Goal: Transaction & Acquisition: Obtain resource

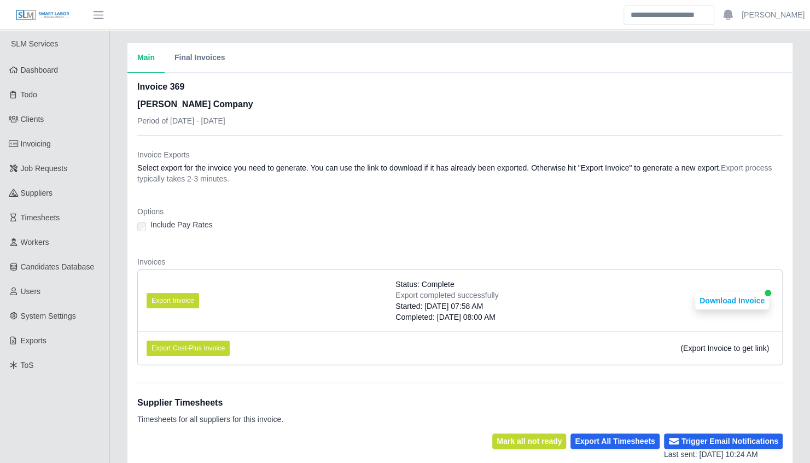
click at [227, 194] on dl "Invoice Exports Select export for the invoice you need to generate. You can use…" at bounding box center [459, 261] width 645 height 225
click at [120, 211] on div "Main Final Invoices Invoice 369 Lee Company Period of 08/18/2025 - 08/24/2025 I…" at bounding box center [460, 442] width 700 height 798
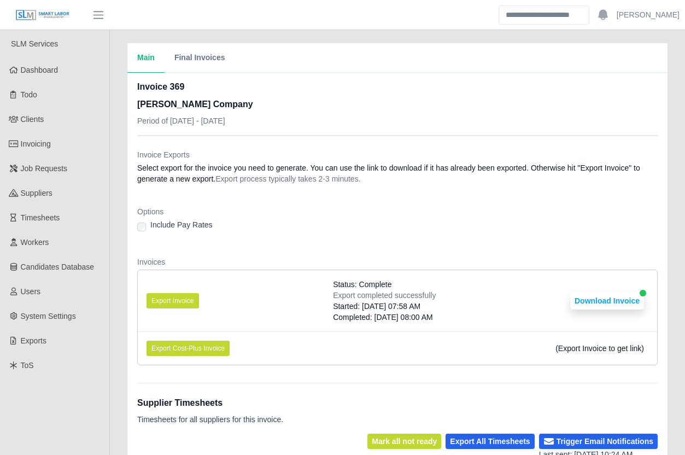
click at [462, 250] on dl "Invoice Exports Select export for the invoice you need to generate. You can use…" at bounding box center [397, 261] width 521 height 225
click at [180, 296] on button "Export Invoice" at bounding box center [173, 300] width 52 height 15
click at [182, 251] on dl "Invoice Exports Select export for the invoice you need to generate. You can use…" at bounding box center [397, 261] width 521 height 225
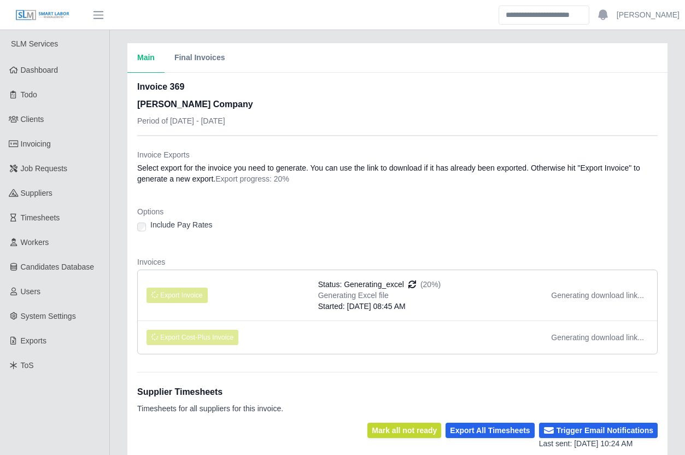
click at [172, 246] on dl "Invoice Exports Select export for the invoice you need to generate. You can use…" at bounding box center [397, 256] width 521 height 214
click at [176, 246] on dl "Invoice Exports Select export for the invoice you need to generate. You can use…" at bounding box center [397, 256] width 521 height 214
click at [115, 291] on div "Main Final Invoices Invoice 369 [PERSON_NAME] Company Period of [DATE] - [DATE]…" at bounding box center [397, 441] width 575 height 797
click at [538, 236] on div "Options Include Pay Rates" at bounding box center [397, 222] width 521 height 33
click at [374, 249] on dl "Invoice Exports Select export for the invoice you need to generate. You can use…" at bounding box center [397, 256] width 521 height 214
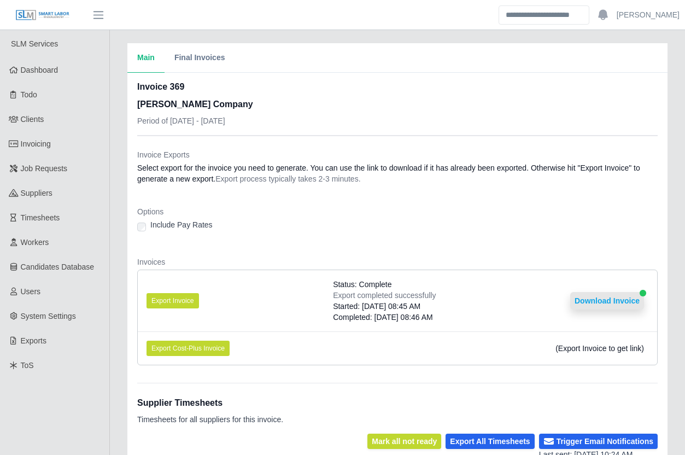
click at [615, 295] on button "Download Invoice" at bounding box center [607, 300] width 74 height 17
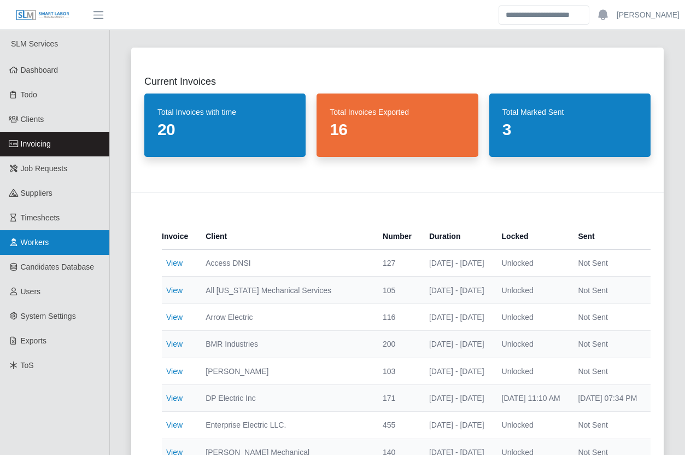
click at [51, 239] on link "Workers" at bounding box center [54, 242] width 109 height 25
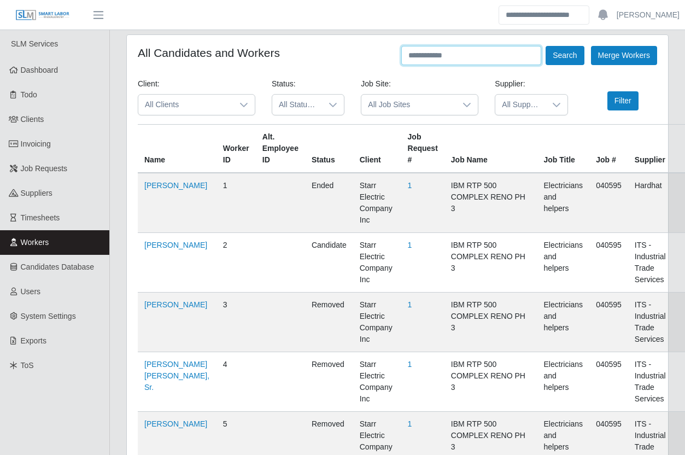
click at [435, 59] on input "text" at bounding box center [471, 55] width 140 height 19
drag, startPoint x: 423, startPoint y: 56, endPoint x: 411, endPoint y: 57, distance: 12.1
paste input "**********"
click at [561, 48] on button "Search" at bounding box center [565, 55] width 38 height 19
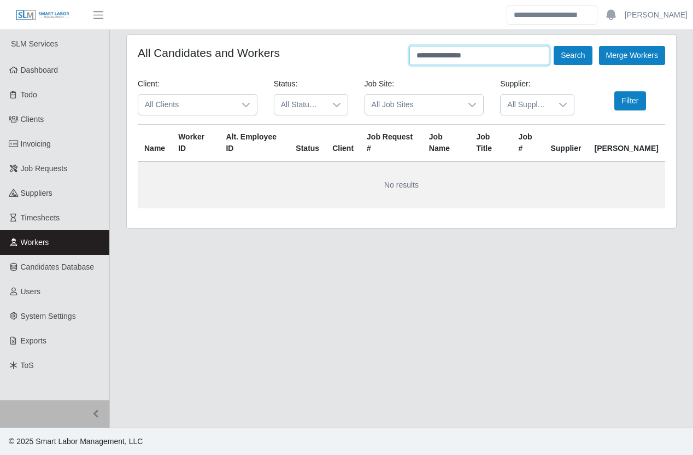
click at [455, 59] on input "**********" at bounding box center [480, 55] width 140 height 19
click at [451, 56] on input "**********" at bounding box center [480, 55] width 140 height 19
type input "**********"
click at [554, 46] on button "Search" at bounding box center [573, 55] width 38 height 19
click at [570, 56] on button "Search" at bounding box center [573, 55] width 38 height 19
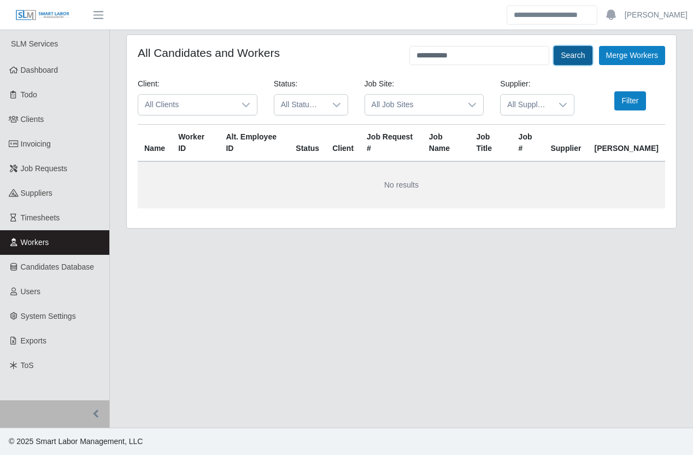
click at [570, 56] on button "Search" at bounding box center [573, 55] width 38 height 19
click at [570, 55] on button "Search" at bounding box center [573, 55] width 38 height 19
click at [569, 54] on button "Search" at bounding box center [573, 55] width 38 height 19
click at [369, 54] on div "**********" at bounding box center [402, 55] width 528 height 19
click at [481, 55] on input "**********" at bounding box center [480, 55] width 140 height 19
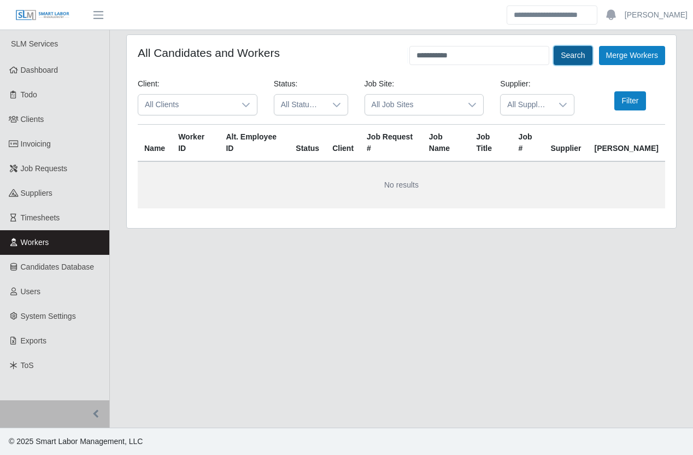
click at [571, 50] on button "Search" at bounding box center [573, 55] width 38 height 19
click at [570, 50] on button "Search" at bounding box center [573, 55] width 38 height 19
click at [468, 52] on input "**********" at bounding box center [480, 55] width 140 height 19
click at [561, 54] on button "Search" at bounding box center [573, 55] width 38 height 19
click at [115, 131] on div "**********" at bounding box center [401, 137] width 583 height 207
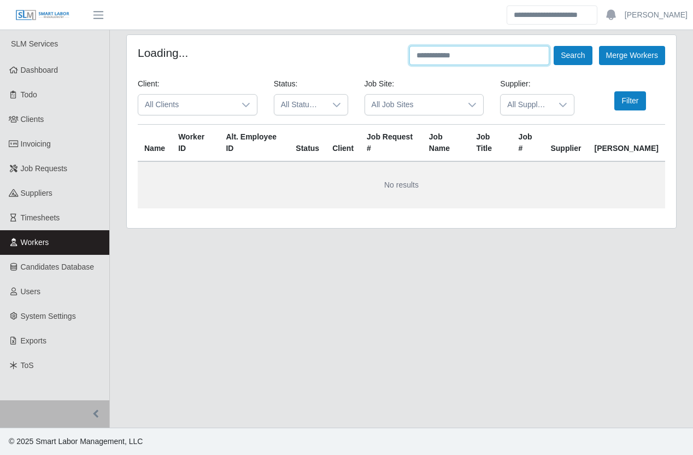
click at [477, 55] on input "text" at bounding box center [480, 55] width 140 height 19
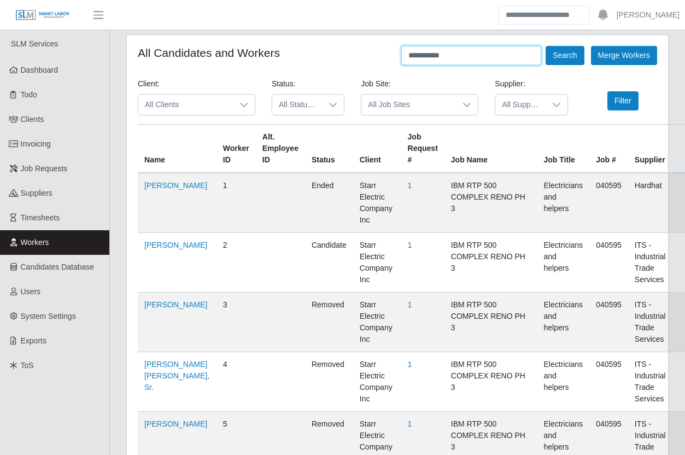
click at [546, 46] on button "Search" at bounding box center [565, 55] width 38 height 19
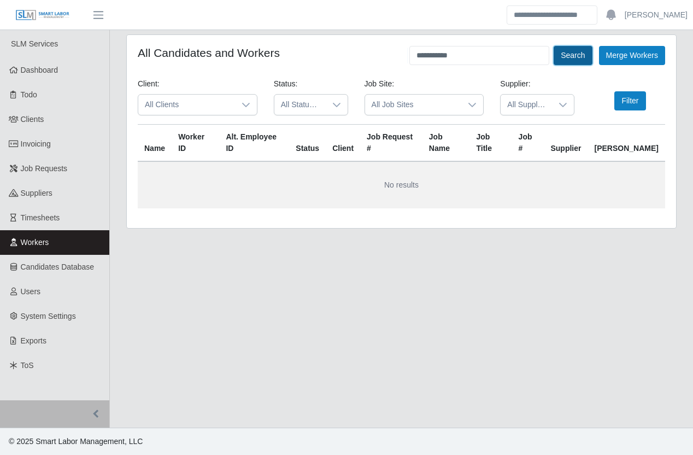
click at [563, 59] on button "Search" at bounding box center [573, 55] width 38 height 19
click at [497, 53] on input "**********" at bounding box center [480, 55] width 140 height 19
type input "*********"
click at [554, 46] on button "Search" at bounding box center [573, 55] width 38 height 19
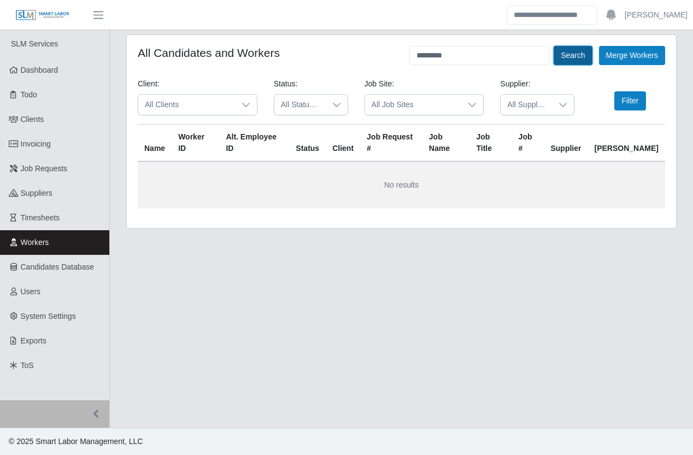
click at [567, 56] on button "Search" at bounding box center [573, 55] width 38 height 19
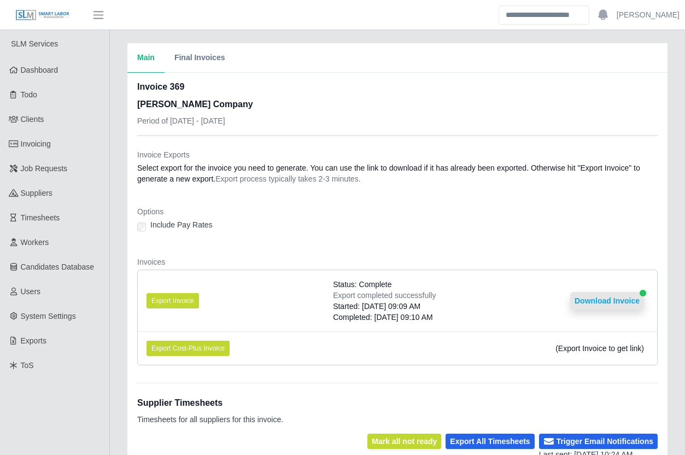
click at [597, 298] on button "Download Invoice" at bounding box center [607, 300] width 74 height 17
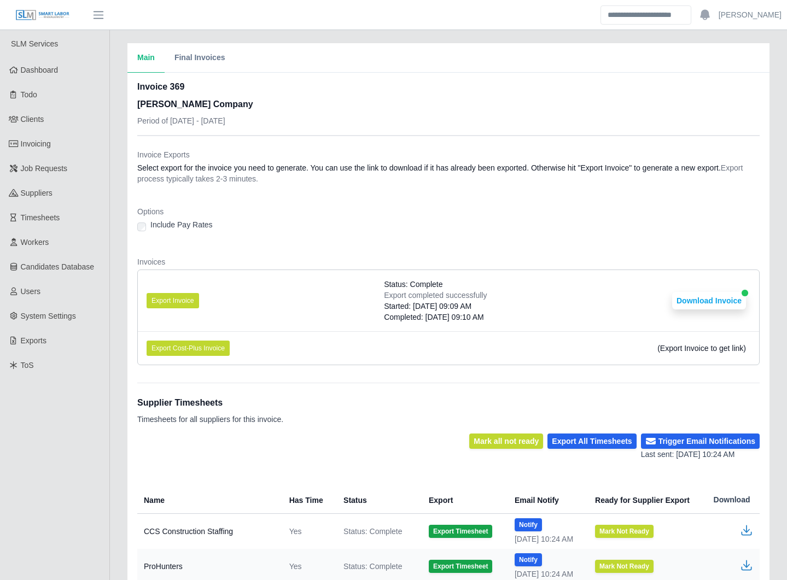
click at [299, 246] on dl "Invoice Exports Select export for the invoice you need to generate. You can use…" at bounding box center [448, 261] width 622 height 225
click at [113, 368] on div "Main Final Invoices Invoice 369 [PERSON_NAME] Company Period of [DATE] - [DATE]…" at bounding box center [448, 442] width 677 height 798
click at [116, 368] on div "Main Final Invoices Invoice 369 [PERSON_NAME] Company Period of [DATE] - [DATE]…" at bounding box center [448, 442] width 677 height 798
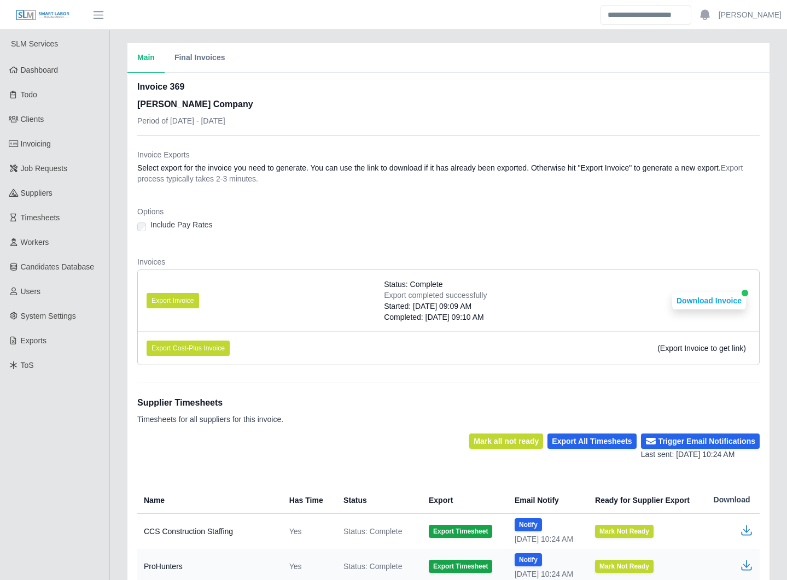
click at [116, 368] on div "Main Final Invoices Invoice 369 [PERSON_NAME] Company Period of [DATE] - [DATE]…" at bounding box center [448, 442] width 677 height 798
click at [115, 369] on div "Main Final Invoices Invoice 369 [PERSON_NAME] Company Period of [DATE] - [DATE]…" at bounding box center [448, 442] width 677 height 798
click at [116, 368] on div "Main Final Invoices Invoice 369 [PERSON_NAME] Company Period of [DATE] - [DATE]…" at bounding box center [448, 442] width 677 height 798
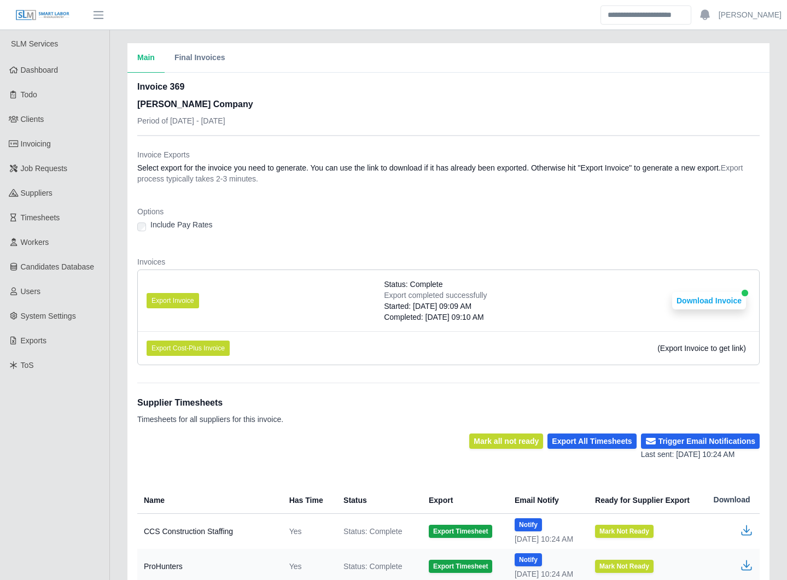
click at [116, 368] on div "Main Final Invoices Invoice 369 [PERSON_NAME] Company Period of [DATE] - [DATE]…" at bounding box center [448, 442] width 677 height 798
click at [116, 369] on div "Main Final Invoices Invoice 369 [PERSON_NAME] Company Period of [DATE] - [DATE]…" at bounding box center [448, 442] width 677 height 798
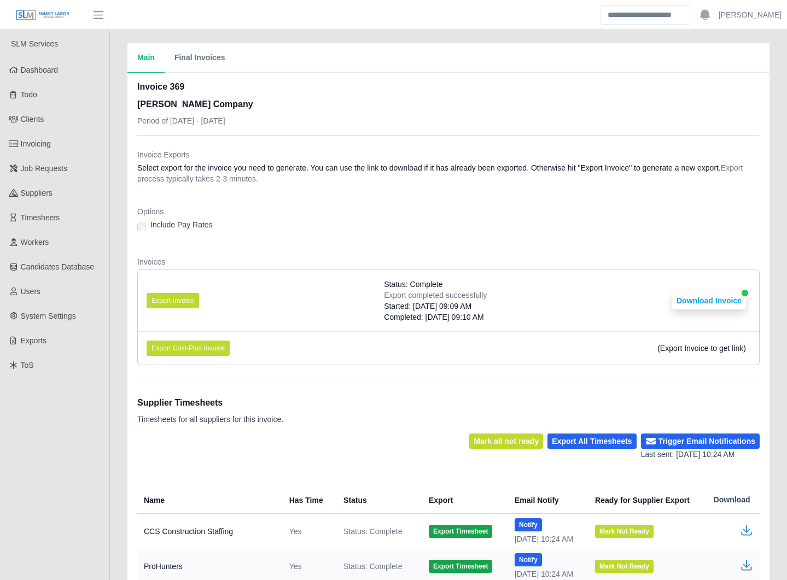
click at [116, 369] on div "Main Final Invoices Invoice 369 [PERSON_NAME] Company Period of [DATE] - [DATE]…" at bounding box center [448, 442] width 677 height 798
click at [116, 367] on div "Main Final Invoices Invoice 369 [PERSON_NAME] Company Period of [DATE] - [DATE]…" at bounding box center [448, 442] width 677 height 798
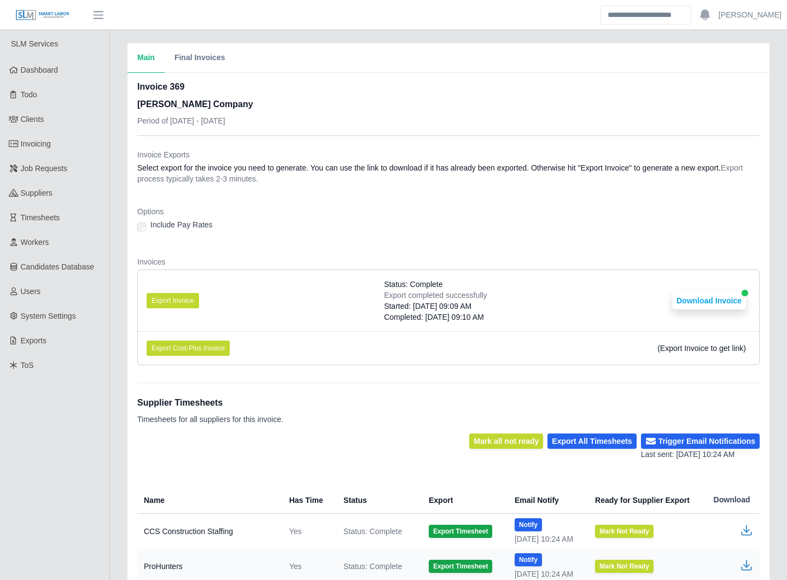
click at [115, 367] on div "Main Final Invoices Invoice 369 [PERSON_NAME] Company Period of [DATE] - [DATE]…" at bounding box center [448, 442] width 677 height 798
click at [116, 132] on div "Main Final Invoices Invoice 369 [PERSON_NAME] Company Period of [DATE] - [DATE]…" at bounding box center [448, 442] width 677 height 798
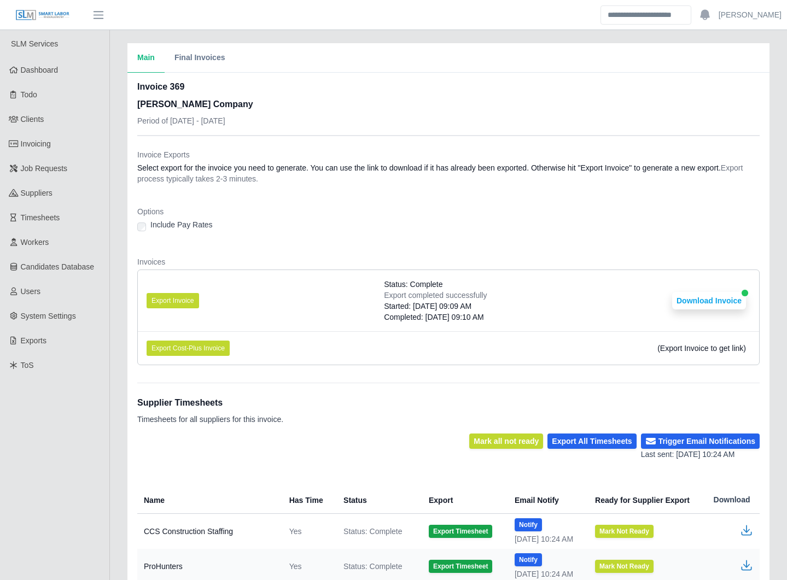
click at [116, 132] on div "Main Final Invoices Invoice 369 [PERSON_NAME] Company Period of [DATE] - [DATE]…" at bounding box center [448, 442] width 677 height 798
click at [118, 305] on div "Main Final Invoices Invoice 369 [PERSON_NAME] Company Period of [DATE] - [DATE]…" at bounding box center [448, 442] width 677 height 798
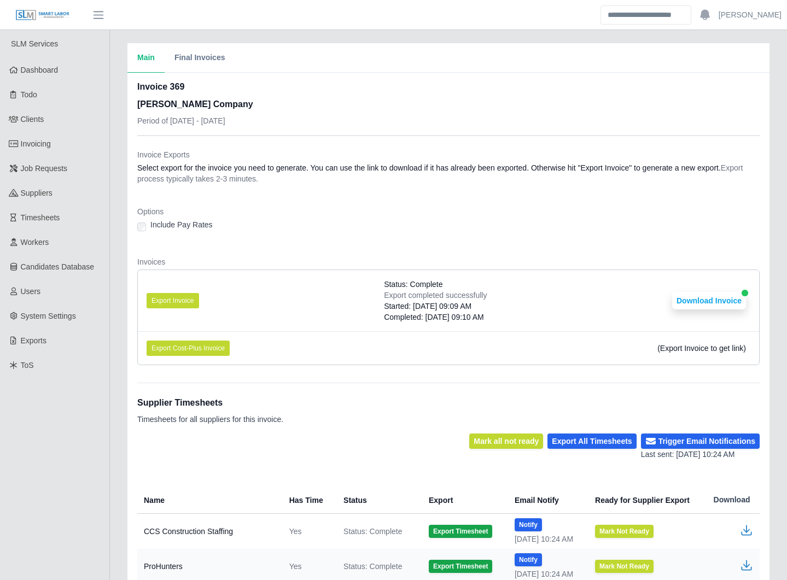
click at [114, 305] on div "Main Final Invoices Invoice 369 [PERSON_NAME] Company Period of [DATE] - [DATE]…" at bounding box center [448, 442] width 677 height 798
click at [114, 341] on div "Main Final Invoices Invoice 369 [PERSON_NAME] Company Period of [DATE] - [DATE]…" at bounding box center [448, 442] width 677 height 798
click at [116, 341] on div "Main Final Invoices Invoice 369 [PERSON_NAME] Company Period of [DATE] - [DATE]…" at bounding box center [448, 442] width 677 height 798
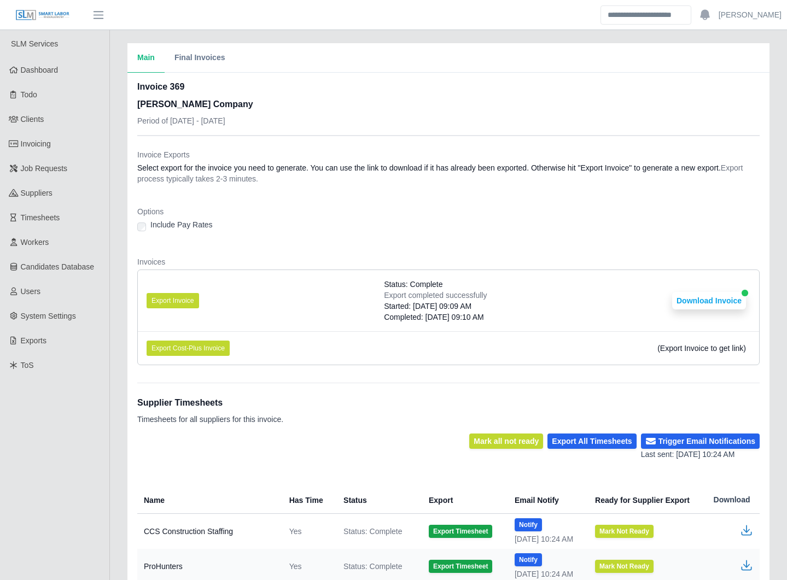
click at [116, 340] on div "Main Final Invoices Invoice 369 [PERSON_NAME] Company Period of [DATE] - [DATE]…" at bounding box center [448, 442] width 677 height 798
click at [115, 342] on div "Main Final Invoices Invoice 369 [PERSON_NAME] Company Period of [DATE] - [DATE]…" at bounding box center [448, 442] width 677 height 798
click at [115, 341] on div "Main Final Invoices Invoice 369 [PERSON_NAME] Company Period of [DATE] - [DATE]…" at bounding box center [448, 442] width 677 height 798
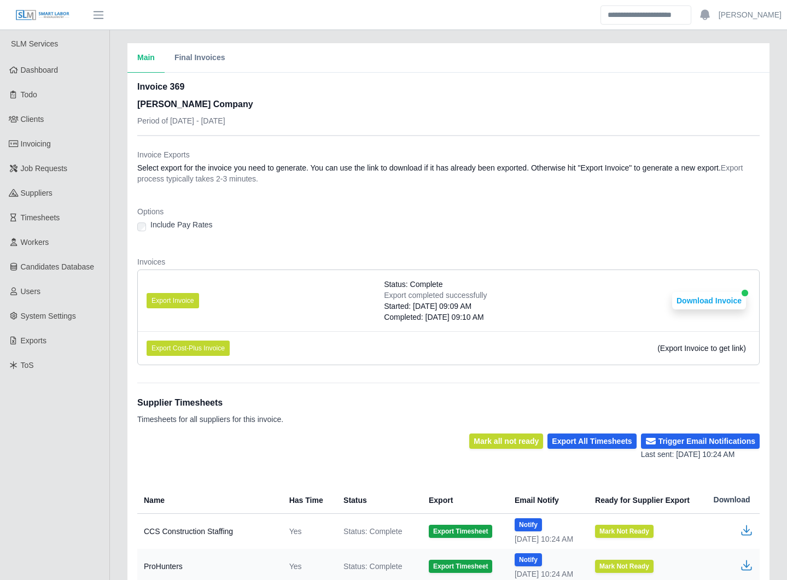
click at [115, 341] on div "Main Final Invoices Invoice 369 Lee Company Period of 08/18/2025 - 08/24/2025 I…" at bounding box center [448, 442] width 677 height 798
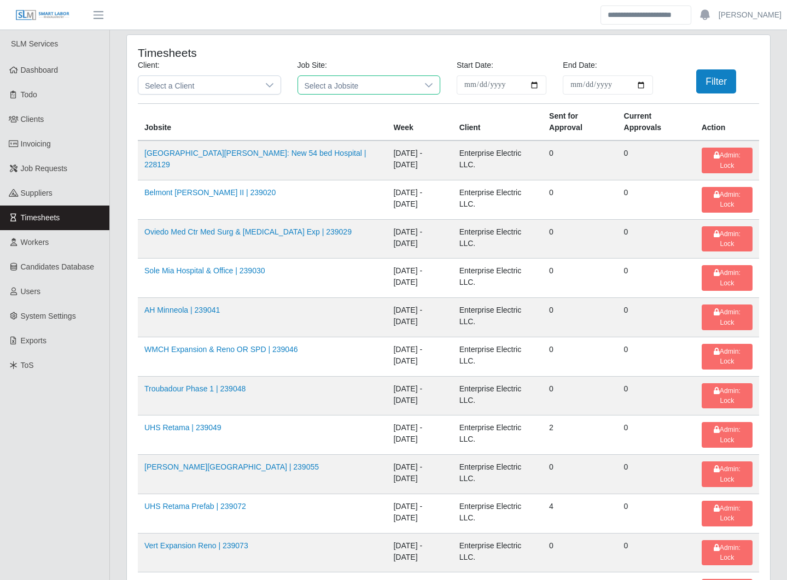
click at [338, 90] on span "Select a Jobsite" at bounding box center [358, 85] width 120 height 18
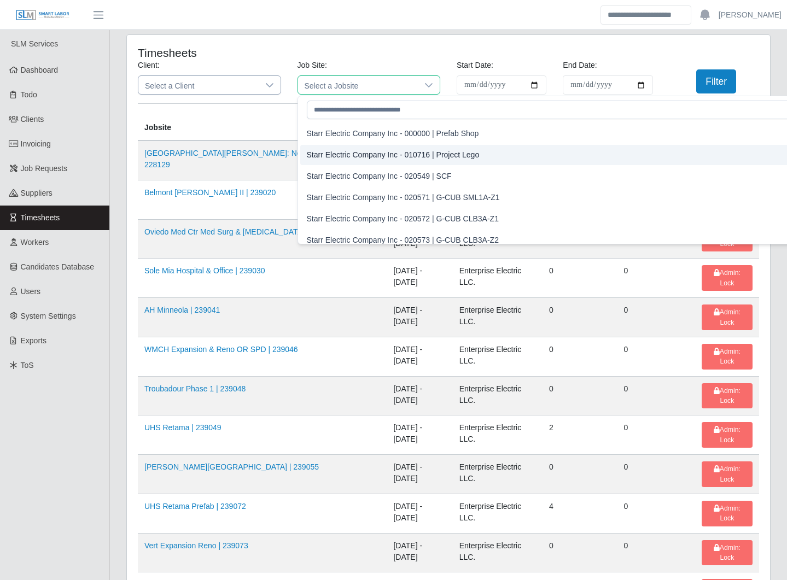
click at [244, 87] on span "Select a Client" at bounding box center [198, 85] width 120 height 18
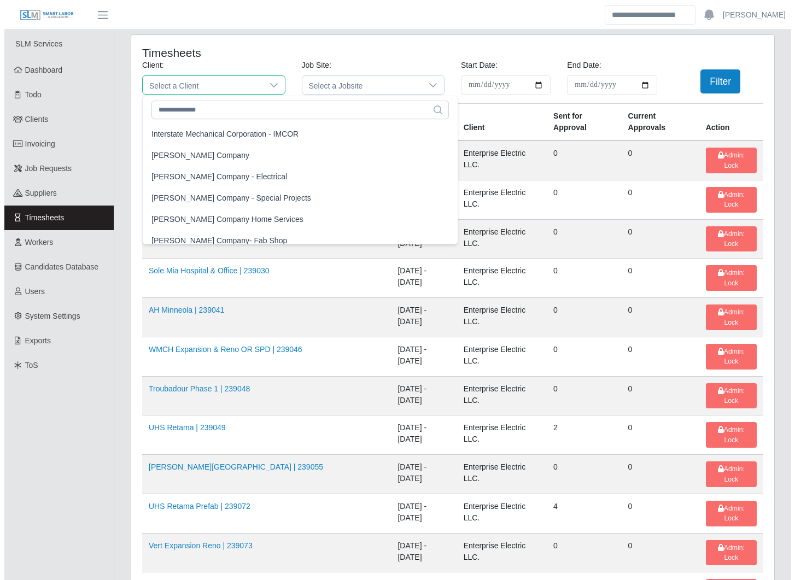
scroll to position [662, 0]
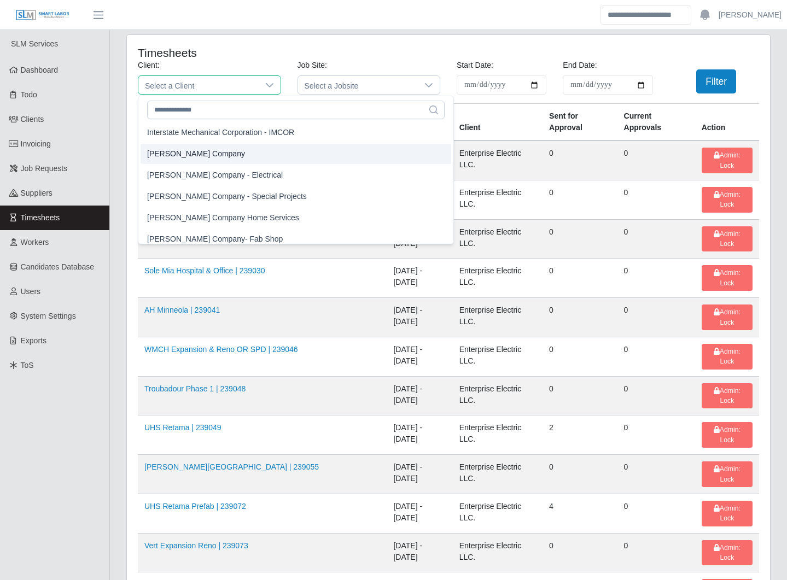
click at [252, 153] on li "[PERSON_NAME] Company" at bounding box center [296, 154] width 311 height 20
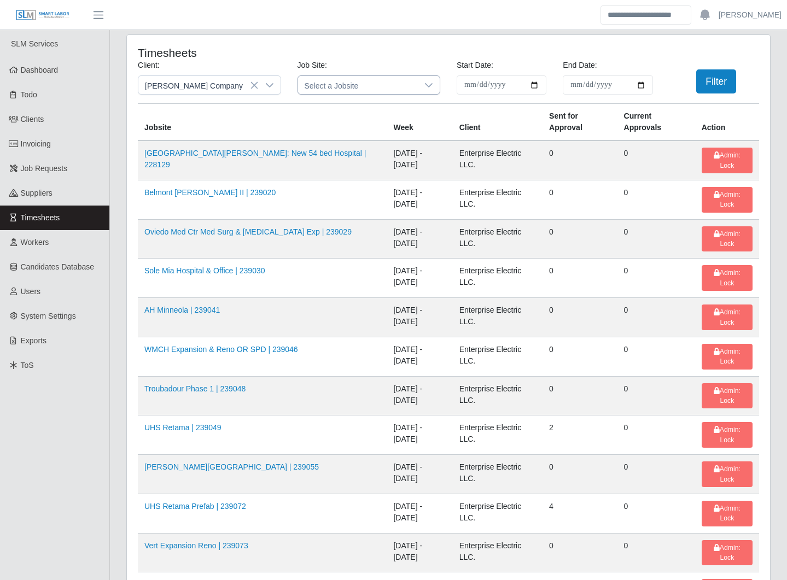
click at [379, 84] on span "Select a Jobsite" at bounding box center [358, 85] width 120 height 18
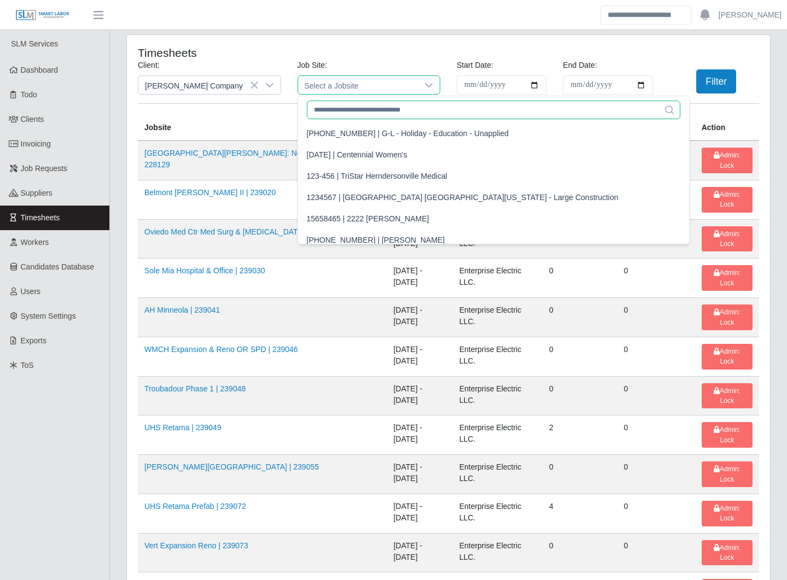
click at [361, 110] on input "text" at bounding box center [494, 110] width 374 height 19
paste input "**********"
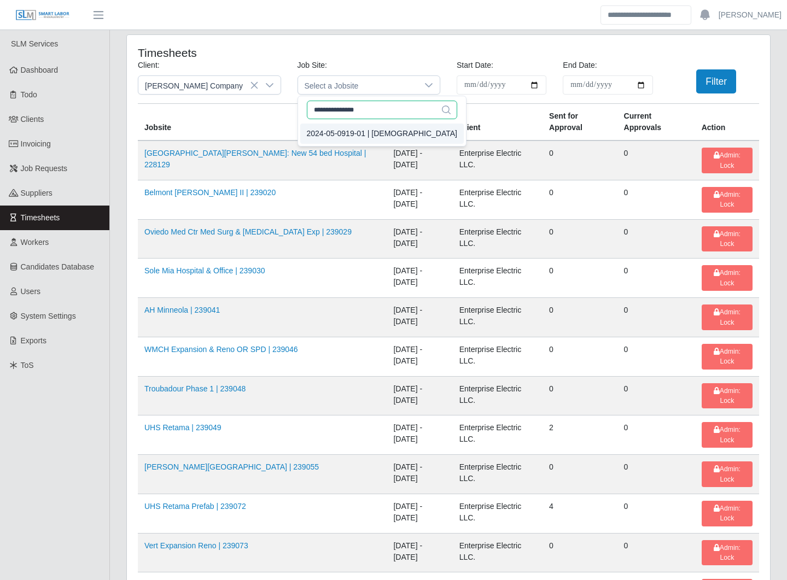
type input "**********"
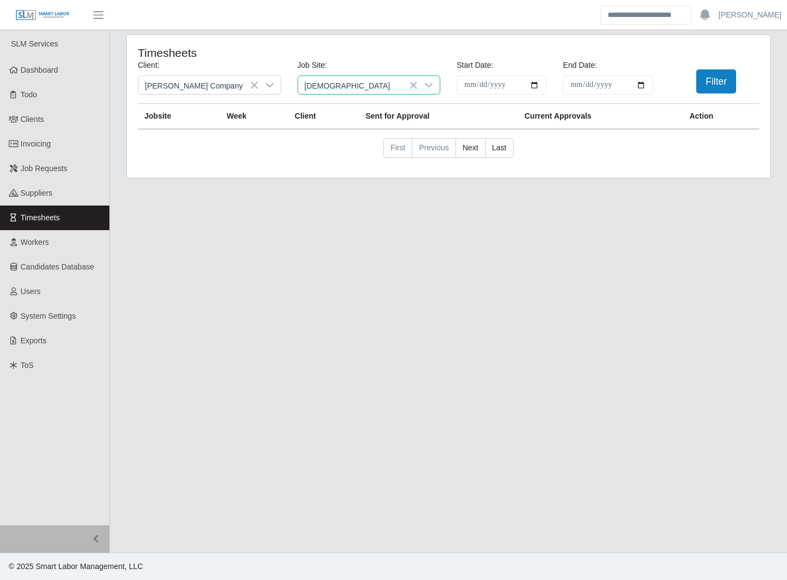
click at [380, 133] on div "2024-05-0919-01 | Mt Zion Church" at bounding box center [383, 133] width 150 height 11
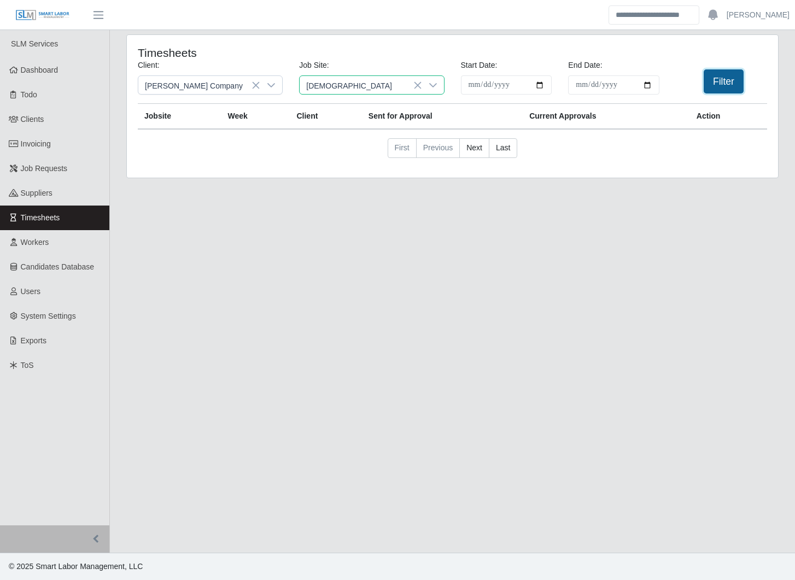
click at [716, 81] on button "Filter" at bounding box center [724, 81] width 40 height 24
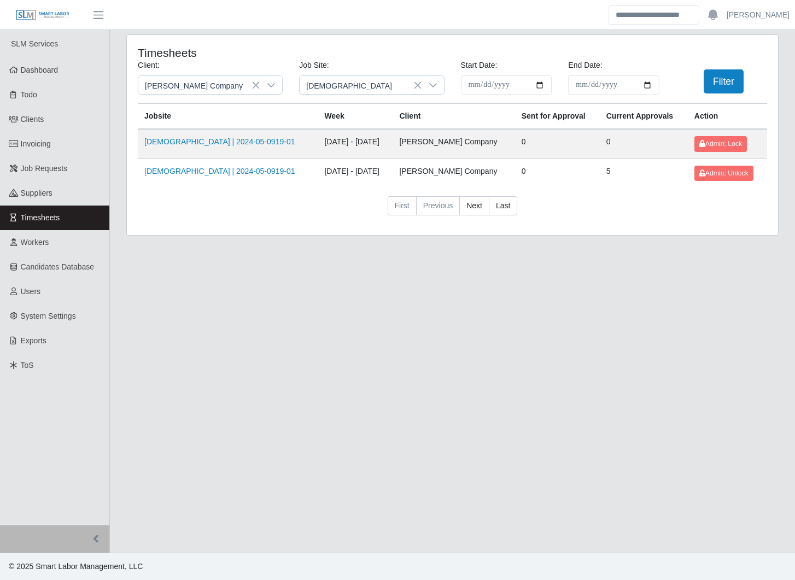
click at [115, 174] on div "**********" at bounding box center [452, 141] width 685 height 214
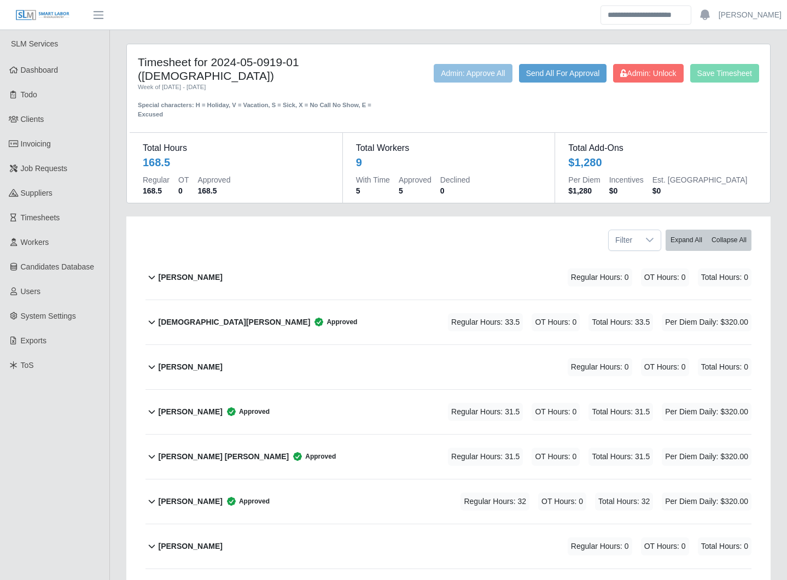
scroll to position [160, 0]
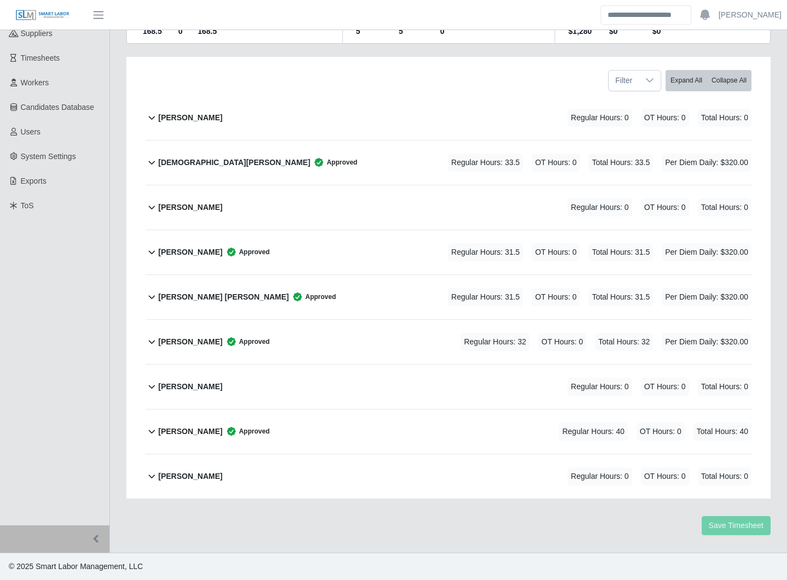
click at [354, 294] on div "[PERSON_NAME] [PERSON_NAME] Approved Regular Hours: 31.5 OT Hours: 0 Total Hour…" at bounding box center [454, 297] width 593 height 44
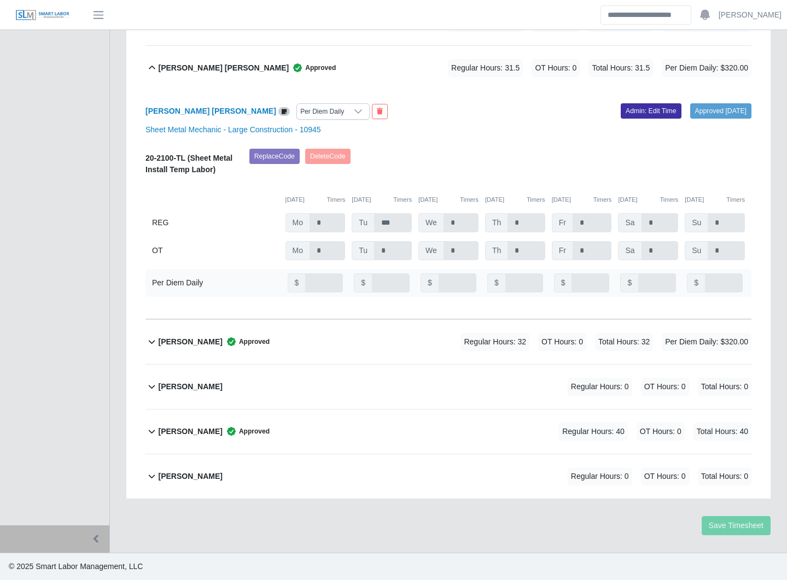
scroll to position [400, 0]
click at [630, 103] on link "Admin: Edit Time" at bounding box center [651, 110] width 61 height 15
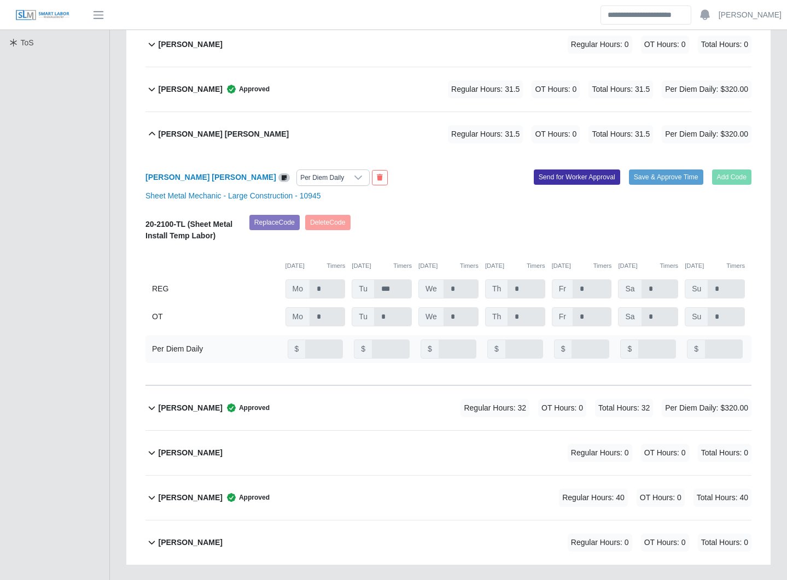
scroll to position [322, 0]
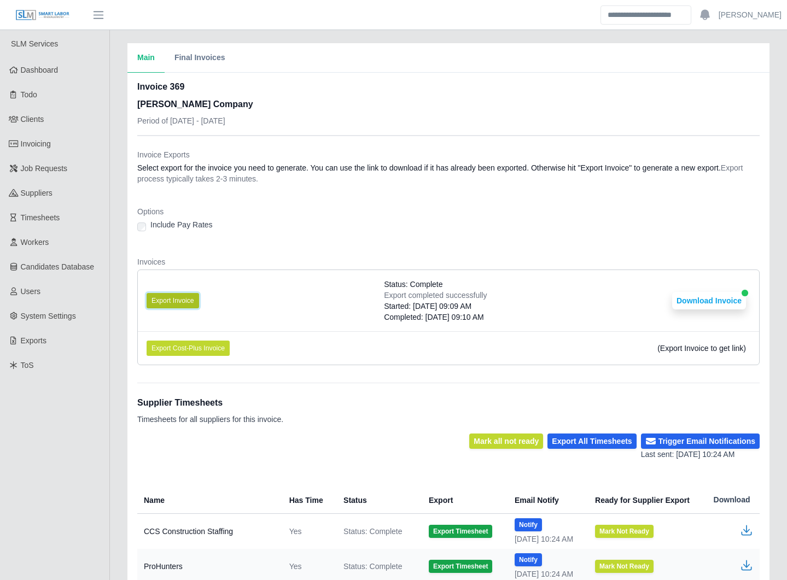
click at [176, 296] on button "Export Invoice" at bounding box center [173, 300] width 52 height 15
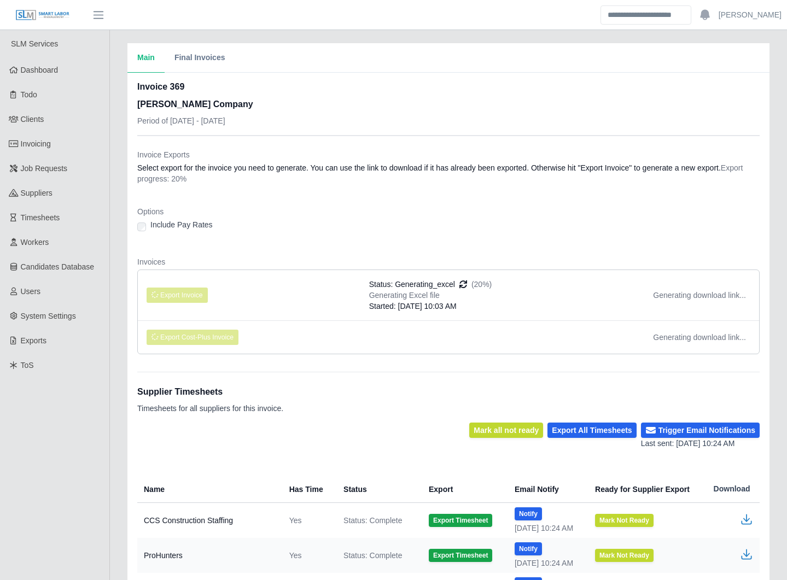
click at [311, 296] on li "Export Invoice Status: Generating_excel (20%) Generating Excel file Started: 08…" at bounding box center [448, 295] width 621 height 50
click at [310, 292] on li "Export Invoice Status: Generating_excel (20%) Generating Excel file Started: 08…" at bounding box center [448, 295] width 621 height 50
click at [307, 291] on li "Export Invoice Status: Generating_excel (20%) Generating Excel file Started: 08…" at bounding box center [448, 295] width 621 height 50
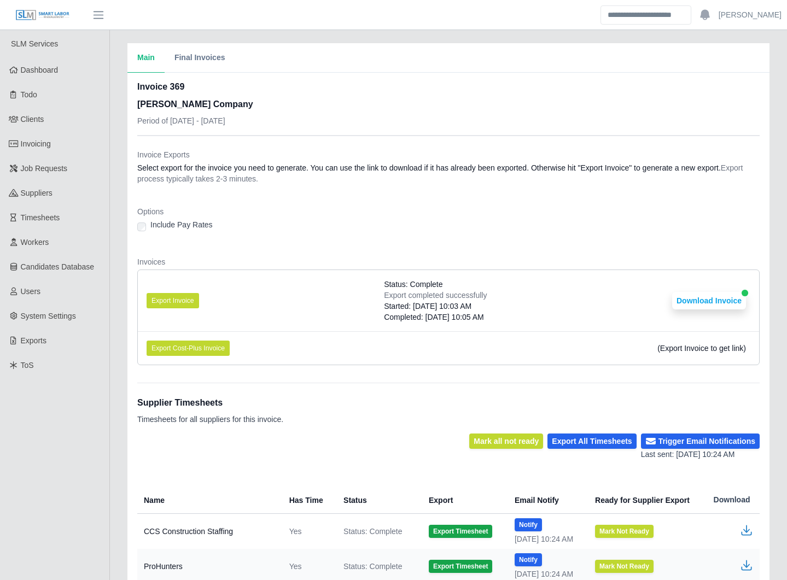
click at [307, 291] on li "Export Invoice Status: Complete Export completed successfully Started: 08/27/20…" at bounding box center [448, 300] width 621 height 61
click at [318, 302] on li "Export Invoice Status: Complete Export completed successfully Started: [DATE] 1…" at bounding box center [448, 300] width 621 height 61
click at [710, 296] on button "Download Invoice" at bounding box center [709, 300] width 74 height 17
click at [116, 234] on div "Main Final Invoices Invoice 369 [PERSON_NAME] Company Period of [DATE] - [DATE]…" at bounding box center [448, 442] width 677 height 798
click at [60, 143] on link "Invoicing" at bounding box center [54, 144] width 109 height 25
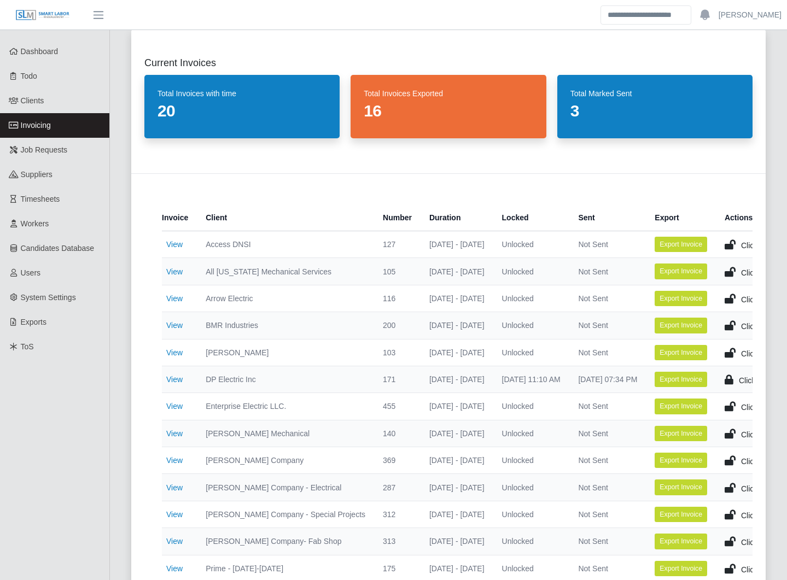
scroll to position [22, 0]
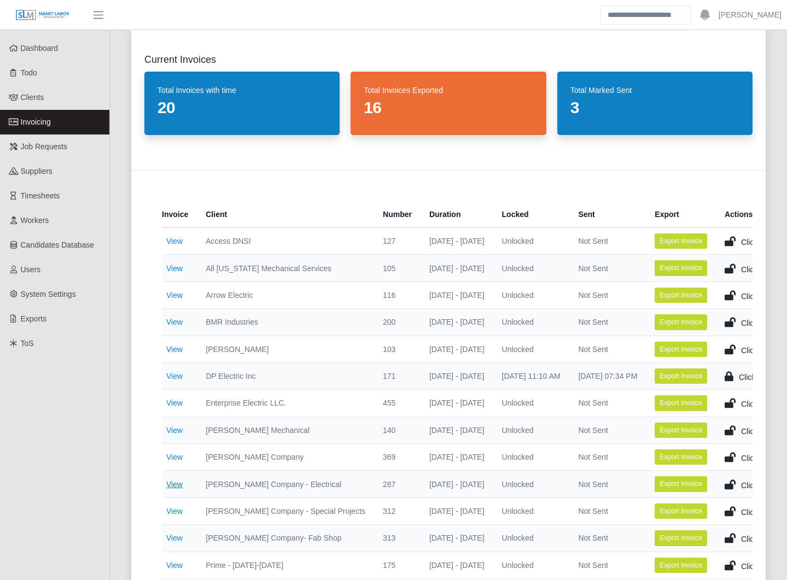
click at [178, 483] on link "View" at bounding box center [174, 484] width 16 height 9
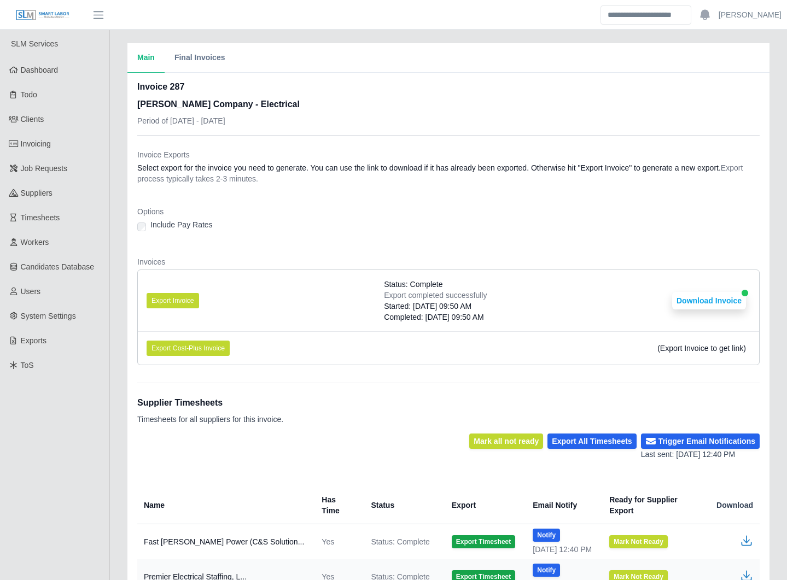
click at [281, 327] on li "Export Invoice Status: Complete Export completed successfully Started: [DATE] 0…" at bounding box center [448, 300] width 621 height 61
click at [282, 300] on li "Export Invoice Status: Complete Export completed successfully Started: [DATE] 0…" at bounding box center [448, 300] width 621 height 61
click at [169, 295] on button "Export Invoice" at bounding box center [173, 300] width 52 height 15
click at [308, 295] on li "Export Invoice Status: Complete Export completed successfully Started: 08/27/20…" at bounding box center [448, 300] width 621 height 61
click at [707, 301] on button "Download Invoice" at bounding box center [709, 300] width 74 height 17
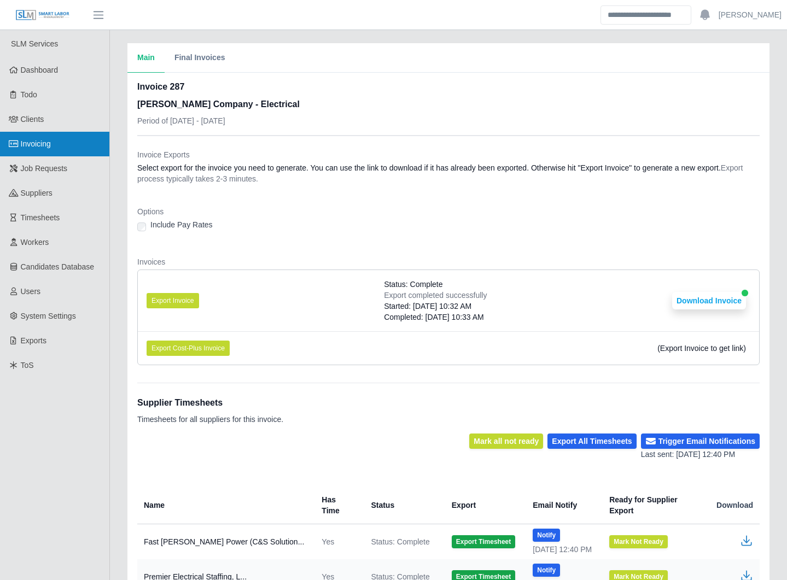
click at [77, 143] on link "Invoicing" at bounding box center [54, 144] width 109 height 25
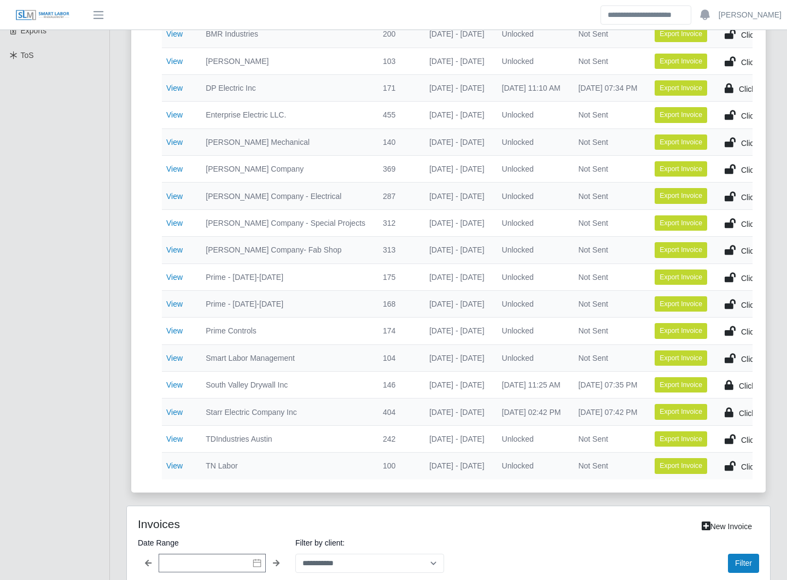
scroll to position [311, 0]
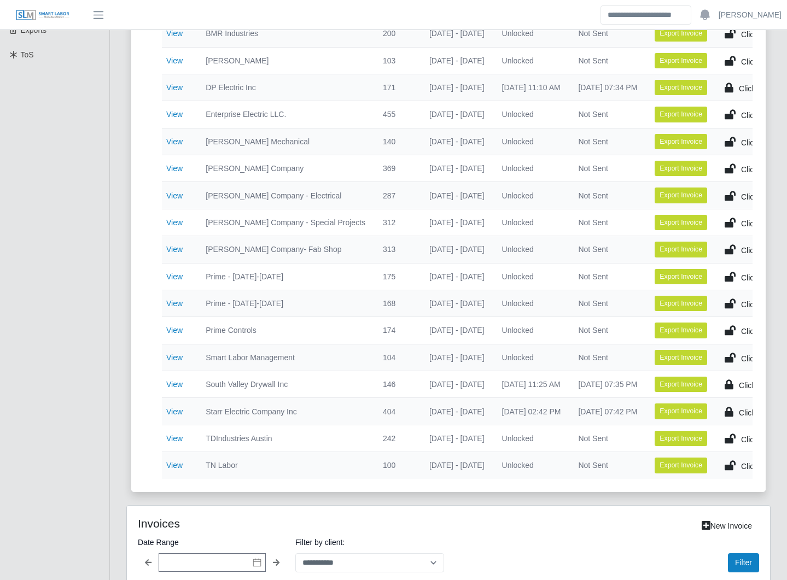
click at [118, 418] on div "Current Invoices Total Invoices with time 20 Total Invoices Exported 16 Total M…" at bounding box center [448, 362] width 677 height 1277
click at [118, 419] on div "Current Invoices Total Invoices with time 20 Total Invoices Exported 16 Total M…" at bounding box center [448, 362] width 677 height 1277
click at [119, 342] on div "Current Invoices Total Invoices with time 20 Total Invoices Exported 16 Total M…" at bounding box center [448, 114] width 661 height 781
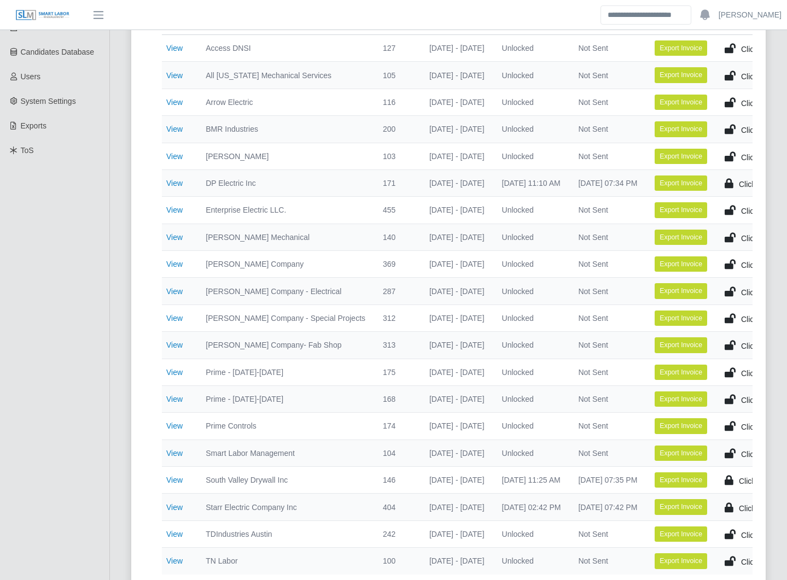
scroll to position [214, 0]
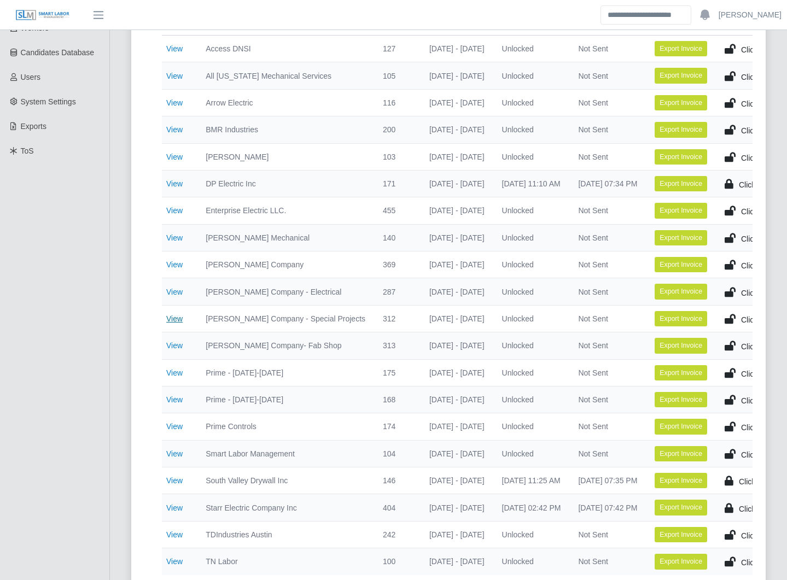
click at [173, 316] on link "View" at bounding box center [174, 318] width 16 height 9
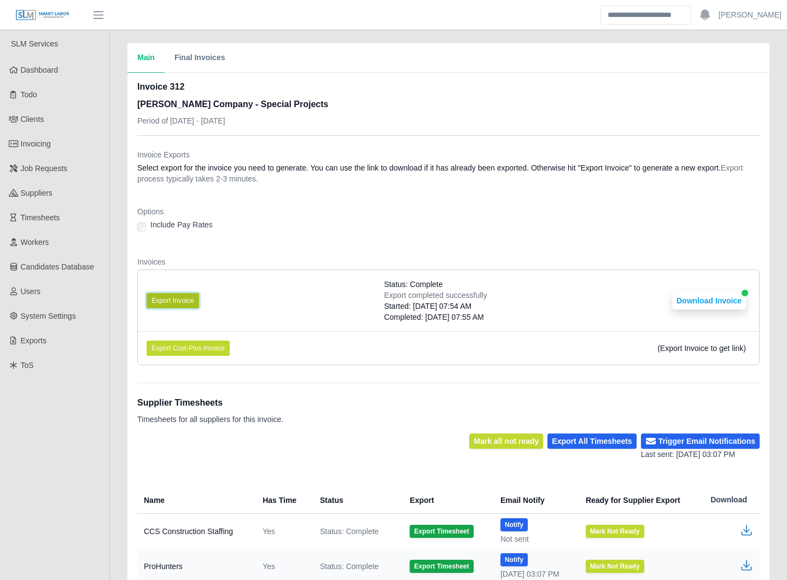
click at [183, 303] on button "Export Invoice" at bounding box center [173, 300] width 52 height 15
click at [115, 371] on div "Main Final Invoices Invoice 312 Lee Company - Special Projects Period of 08/18/…" at bounding box center [448, 389] width 677 height 693
click at [115, 367] on div "Main Final Invoices Invoice 312 Lee Company - Special Projects Period of 08/18/…" at bounding box center [448, 389] width 677 height 693
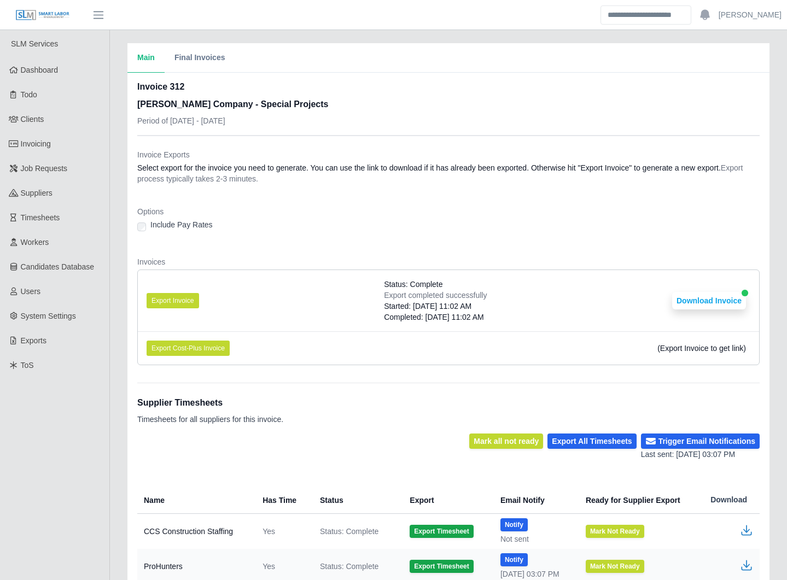
click at [115, 367] on div "Main Final Invoices Invoice 312 Lee Company - Special Projects Period of 08/18/…" at bounding box center [448, 389] width 677 height 693
click at [687, 304] on button "Download Invoice" at bounding box center [709, 300] width 74 height 17
click at [80, 143] on link "Invoicing" at bounding box center [54, 144] width 109 height 25
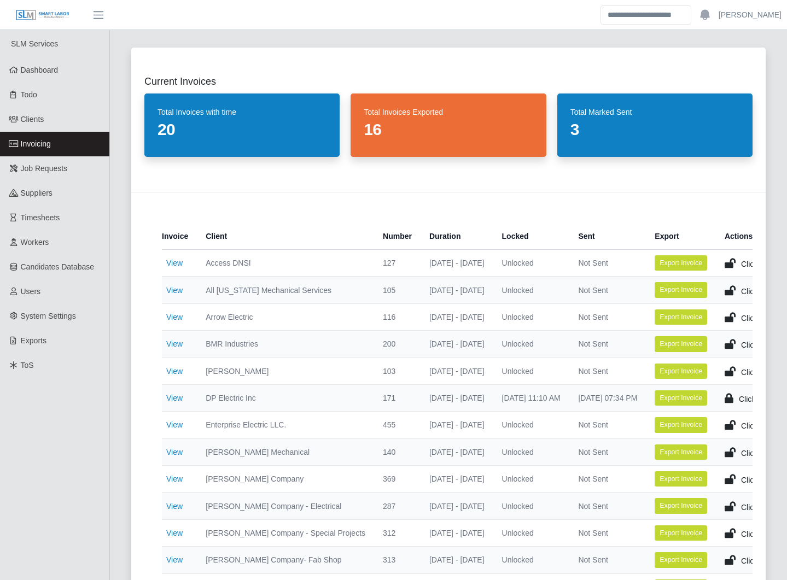
click at [119, 334] on div "Current Invoices Total Invoices with time 20 Total Invoices Exported 16 Total M…" at bounding box center [448, 424] width 661 height 781
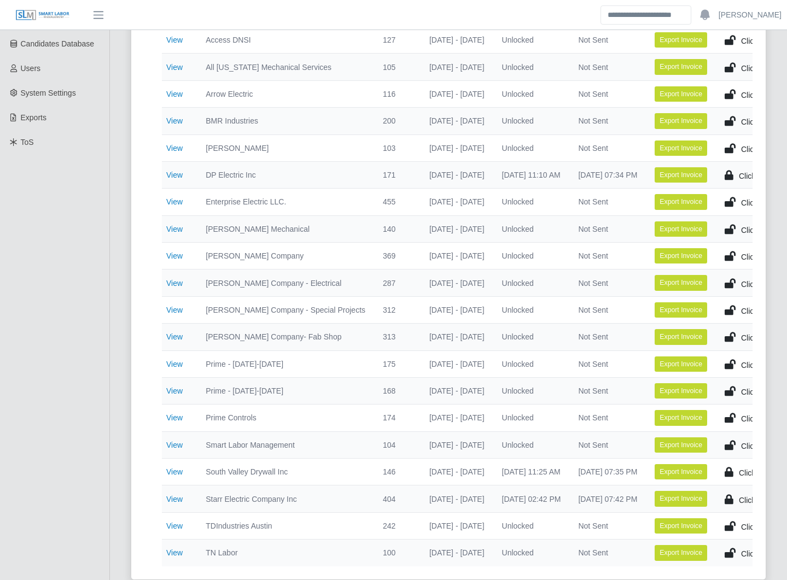
scroll to position [226, 0]
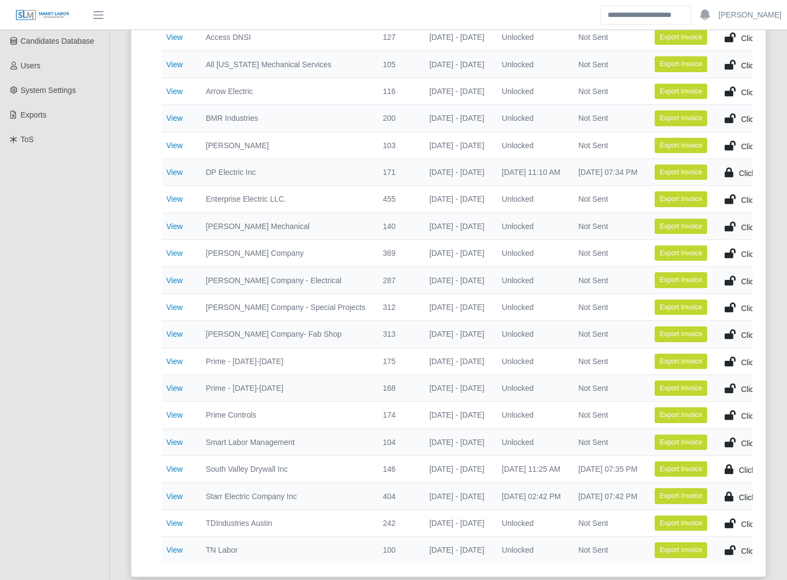
click at [119, 334] on div "Current Invoices Total Invoices with time 20 Total Invoices Exported 16 Total M…" at bounding box center [448, 199] width 661 height 781
click at [118, 335] on div "Current Invoices Total Invoices with time 20 Total Invoices Exported 16 Total M…" at bounding box center [448, 447] width 677 height 1277
click at [173, 304] on link "View" at bounding box center [174, 307] width 16 height 9
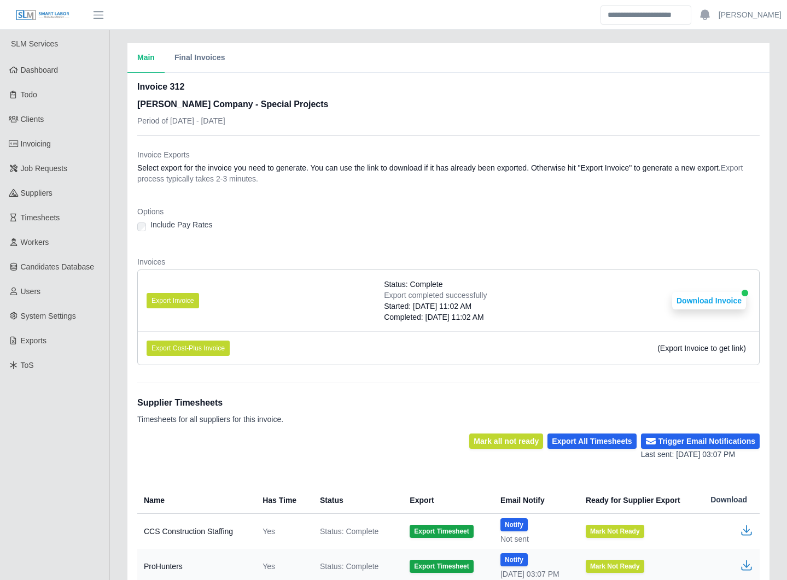
click at [289, 296] on li "Export Invoice Status: Complete Export completed successfully Started: [DATE] 1…" at bounding box center [448, 300] width 621 height 61
click at [292, 296] on li "Export Invoice Status: Complete Export completed successfully Started: [DATE] 1…" at bounding box center [448, 300] width 621 height 61
click at [68, 144] on link "Invoicing" at bounding box center [54, 144] width 109 height 25
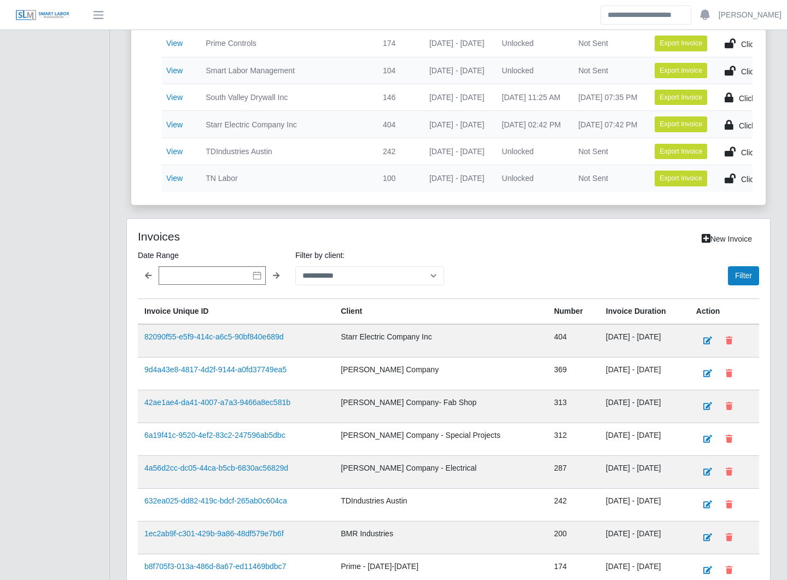
scroll to position [594, 0]
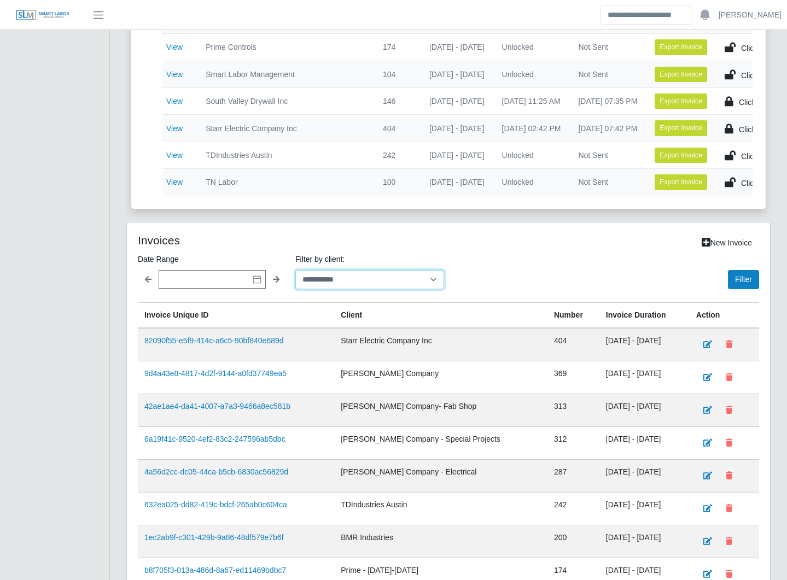
click at [356, 289] on select "**********" at bounding box center [369, 279] width 149 height 19
select select "**********"
click at [295, 278] on select "**********" at bounding box center [369, 279] width 149 height 19
click at [737, 288] on button "Filter" at bounding box center [743, 279] width 31 height 19
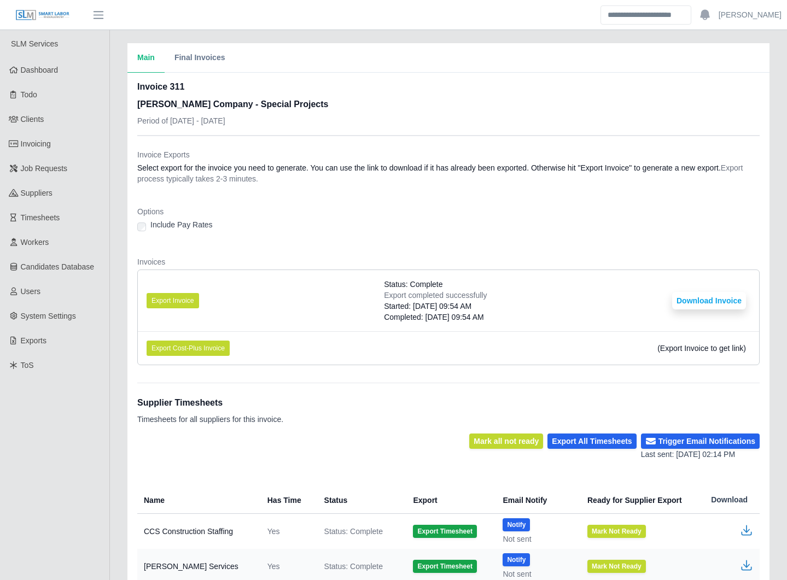
click at [308, 311] on li "Export Invoice Status: Complete Export completed successfully Started: [DATE] 0…" at bounding box center [448, 300] width 621 height 61
click at [186, 302] on button "Export Invoice" at bounding box center [173, 300] width 52 height 15
click at [638, 312] on li "Export Invoice Status: Complete Export completed successfully Started: [DATE] 1…" at bounding box center [448, 300] width 621 height 61
click at [704, 301] on button "Download Invoice" at bounding box center [709, 300] width 74 height 17
